Goal: Navigation & Orientation: Find specific page/section

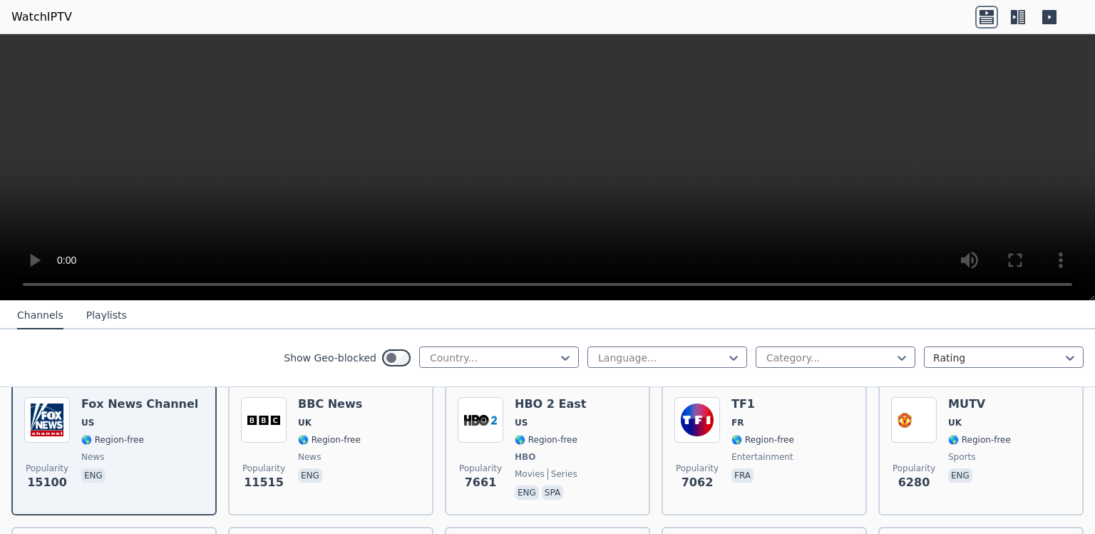
scroll to position [173, 0]
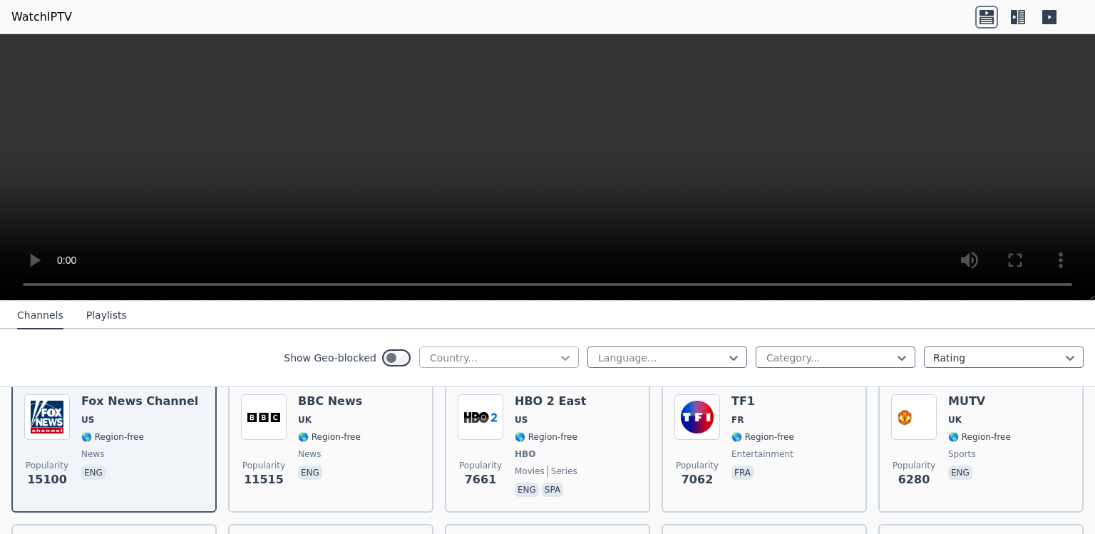
click at [558, 365] on div at bounding box center [565, 358] width 14 height 14
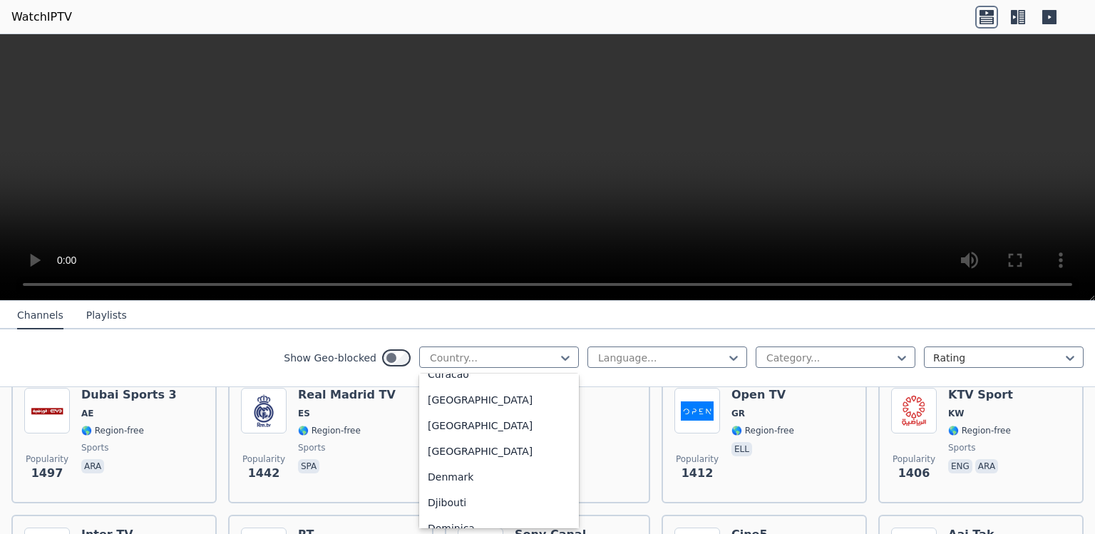
scroll to position [1241, 0]
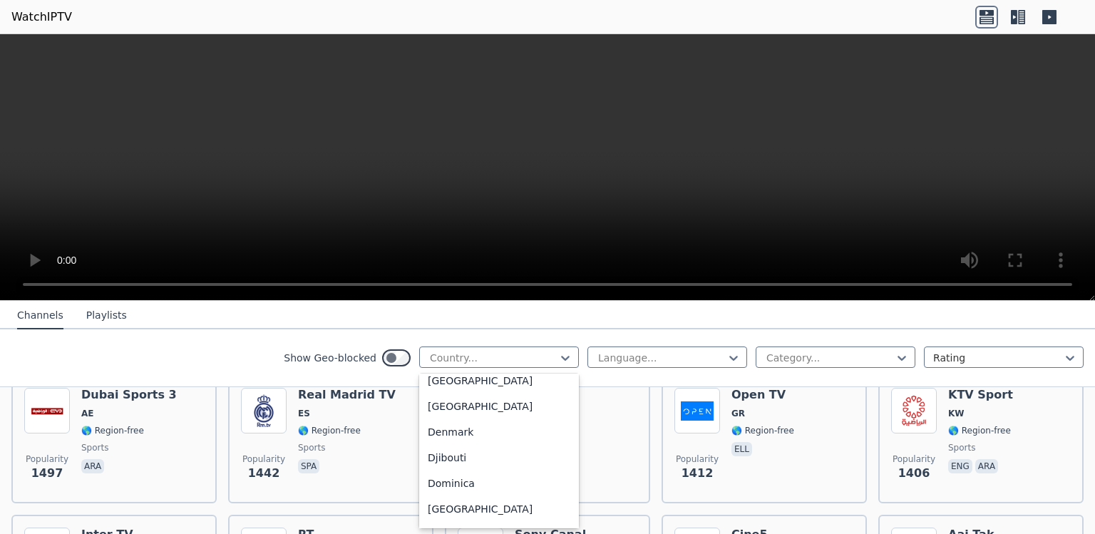
click at [545, 342] on div "Curacao" at bounding box center [499, 330] width 160 height 26
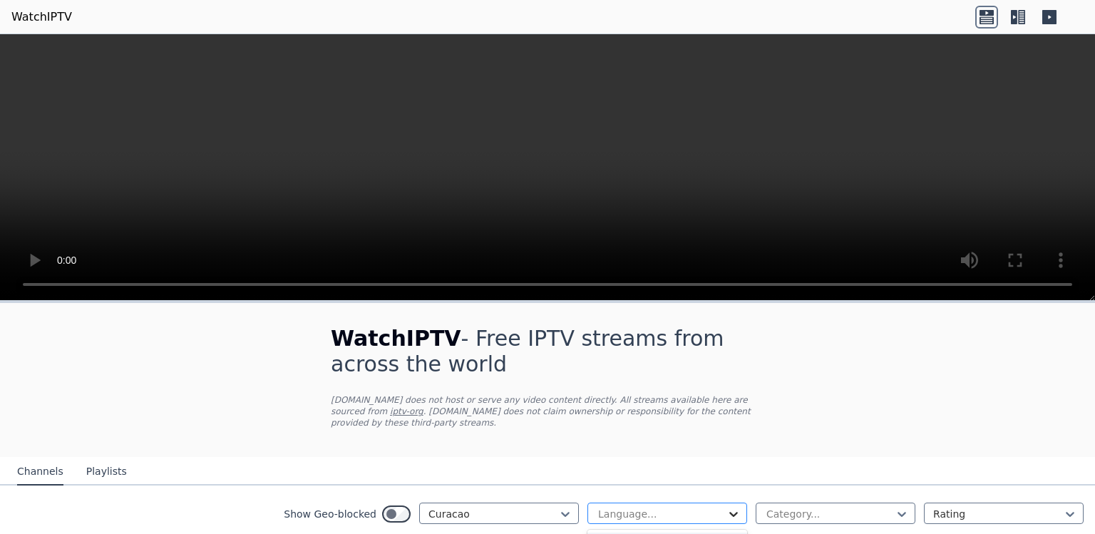
click at [735, 515] on div at bounding box center [734, 514] width 14 height 14
click at [727, 515] on icon at bounding box center [734, 514] width 14 height 14
click at [690, 515] on div at bounding box center [662, 514] width 130 height 14
click at [983, 17] on icon at bounding box center [987, 17] width 23 height 23
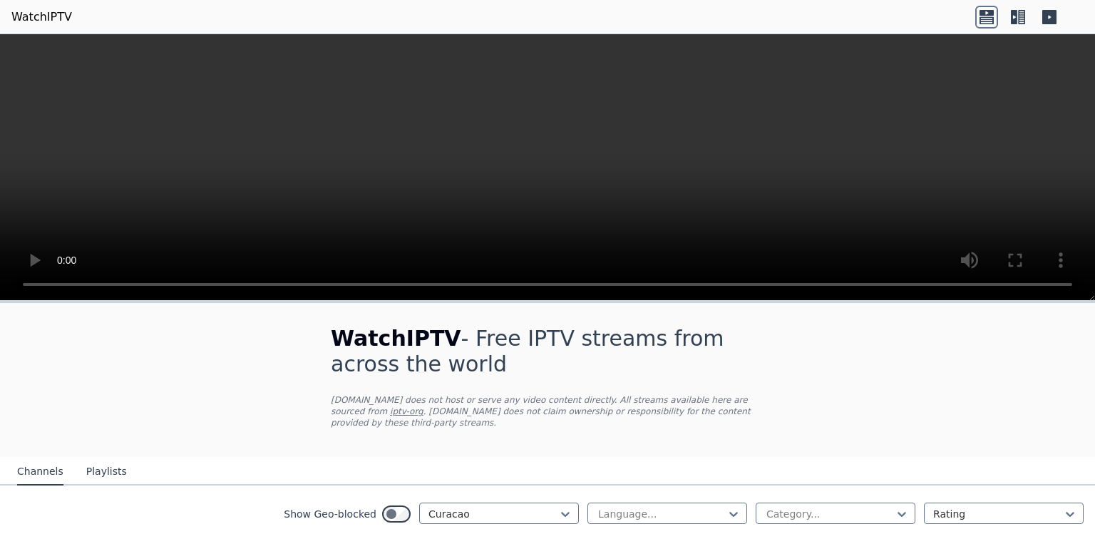
click at [1018, 17] on icon at bounding box center [1018, 17] width 23 height 23
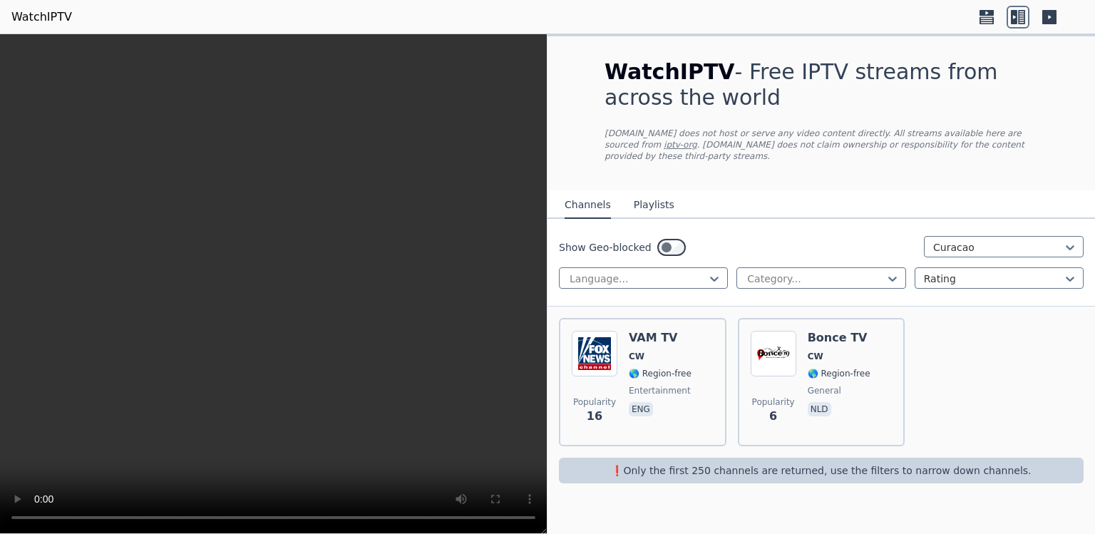
click at [1052, 17] on icon at bounding box center [1050, 17] width 14 height 14
